Goal: Task Accomplishment & Management: Manage account settings

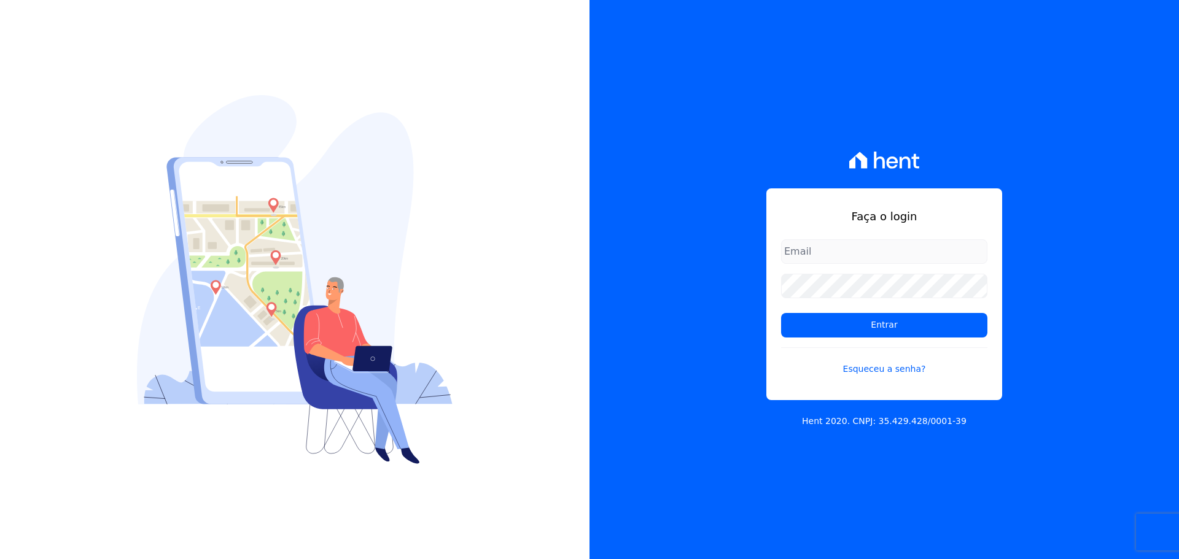
click at [822, 261] on input "email" at bounding box center [884, 252] width 206 height 25
type input "[PERSON_NAME][EMAIL_ADDRESS][DOMAIN_NAME]"
click at [879, 365] on link "Esqueceu a senha?" at bounding box center [884, 362] width 206 height 28
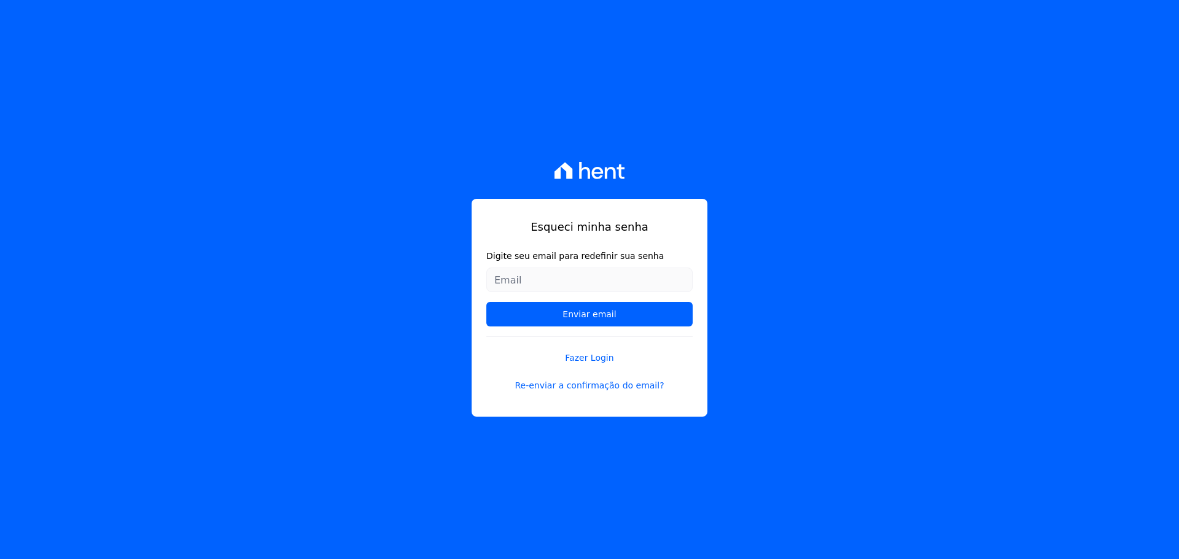
click at [552, 288] on input "Digite seu email para redefinir sua senha" at bounding box center [589, 280] width 206 height 25
type input "[PERSON_NAME][EMAIL_ADDRESS][DOMAIN_NAME]"
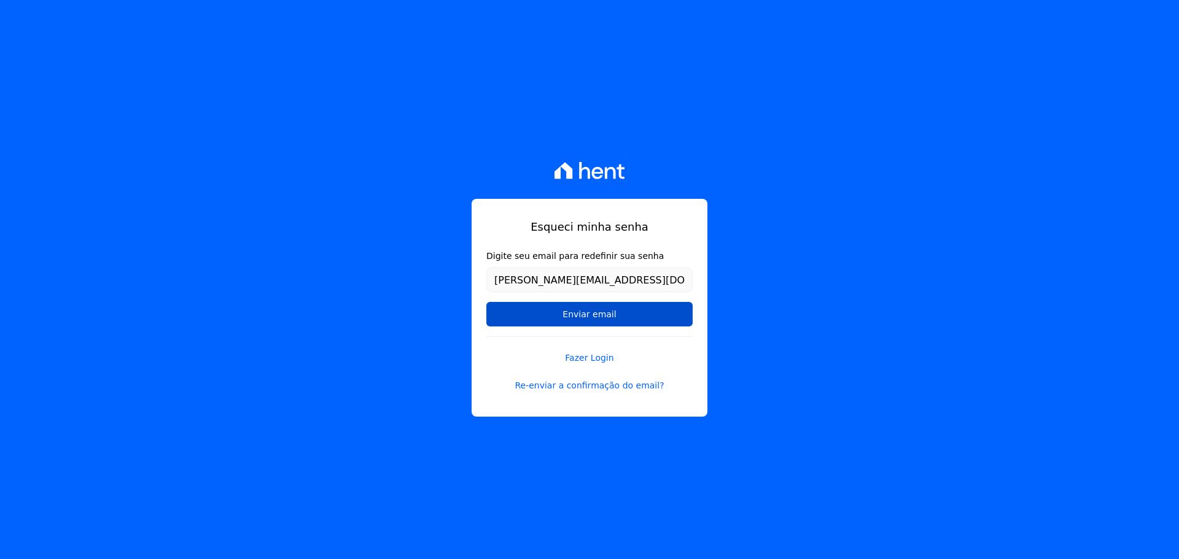
click at [546, 314] on input "Enviar email" at bounding box center [589, 314] width 206 height 25
click at [589, 313] on input "Enviar email" at bounding box center [589, 314] width 206 height 25
click at [598, 311] on input "Enviar email" at bounding box center [589, 314] width 206 height 25
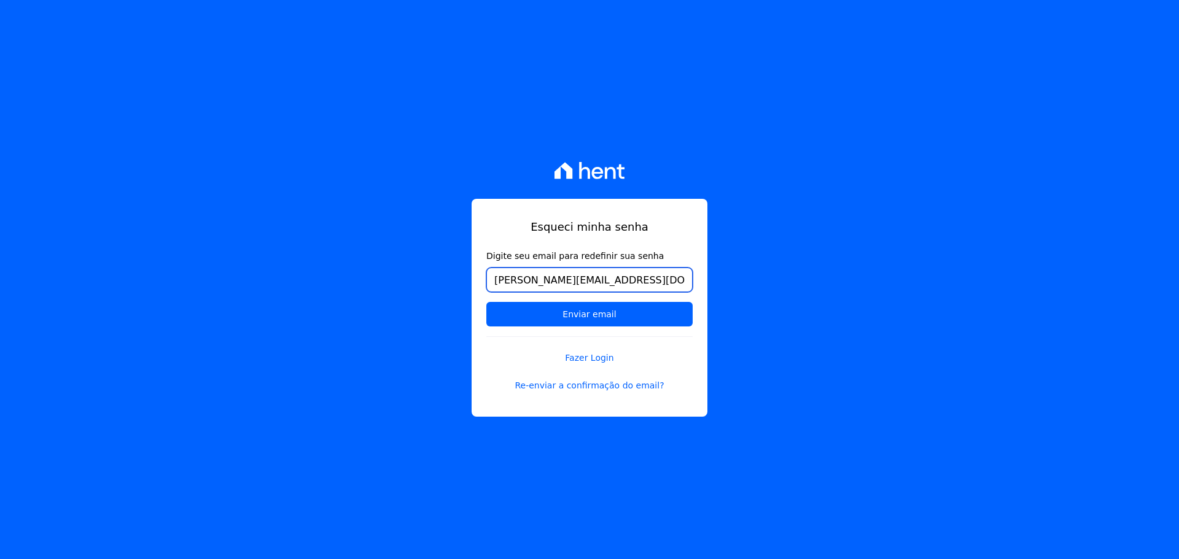
click at [650, 286] on input "[PERSON_NAME][EMAIL_ADDRESS][DOMAIN_NAME]" at bounding box center [589, 280] width 206 height 25
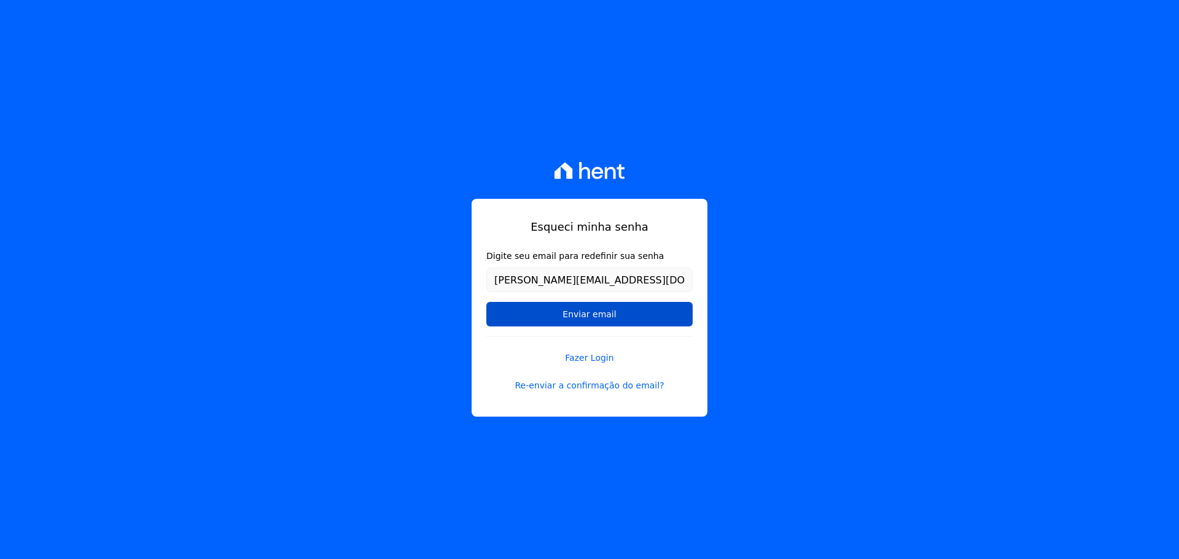
click at [614, 318] on input "Enviar email" at bounding box center [589, 314] width 206 height 25
click at [593, 318] on input "Enviar email" at bounding box center [589, 314] width 206 height 25
click at [597, 316] on input "Enviar email" at bounding box center [589, 314] width 206 height 25
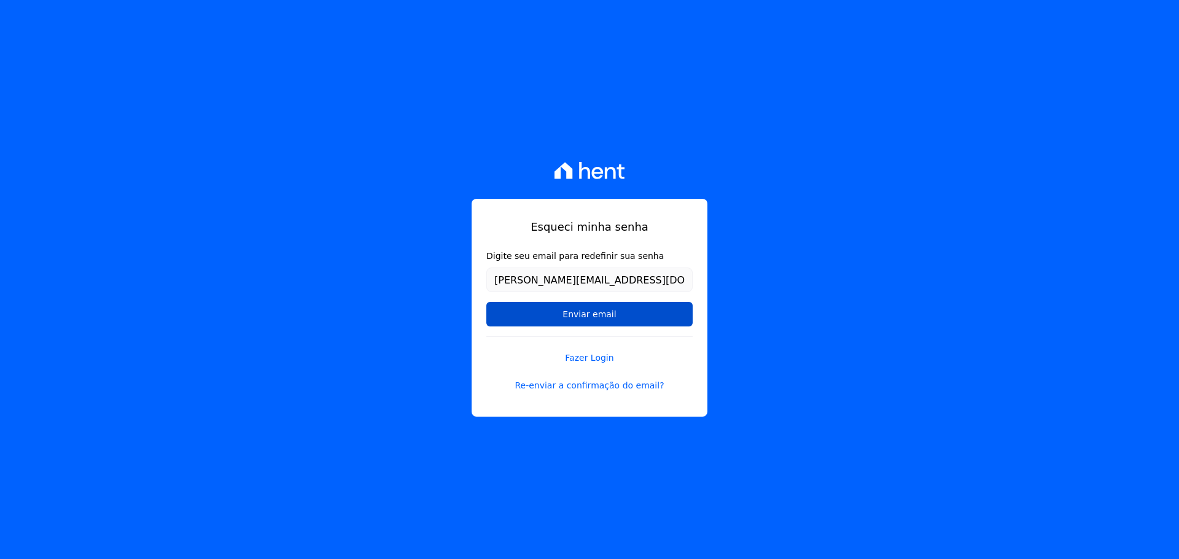
click at [616, 316] on input "Enviar email" at bounding box center [589, 314] width 206 height 25
click at [636, 317] on input "Enviar email" at bounding box center [589, 314] width 206 height 25
click at [603, 315] on input "Enviar email" at bounding box center [589, 314] width 206 height 25
click at [596, 316] on input "Enviar email" at bounding box center [589, 314] width 206 height 25
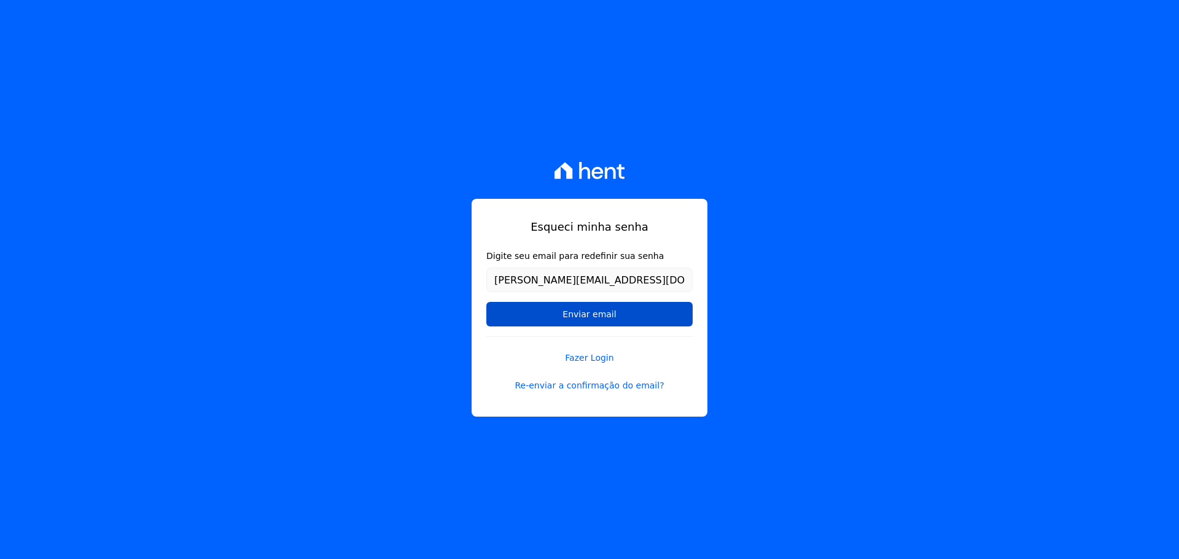
click at [596, 316] on input "Enviar email" at bounding box center [589, 314] width 206 height 25
click at [624, 310] on input "Enviar email" at bounding box center [589, 314] width 206 height 25
